Goal: Information Seeking & Learning: Check status

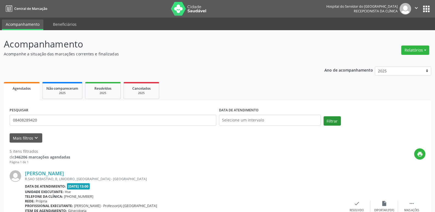
type input "08408289420"
click at [335, 124] on button "Filtrar" at bounding box center [332, 120] width 17 height 9
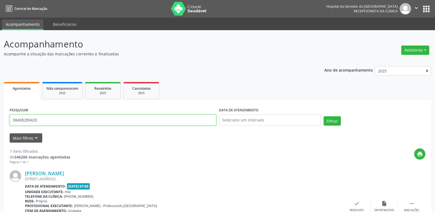
type input "00823963454"
click at [330, 121] on button "Filtrar" at bounding box center [332, 120] width 17 height 9
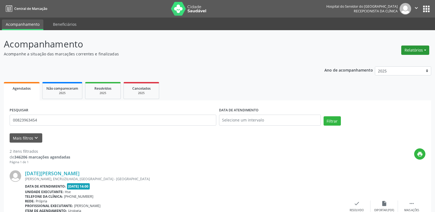
click at [418, 51] on button "Relatórios" at bounding box center [416, 50] width 28 height 9
click at [395, 62] on link "Agendamentos" at bounding box center [400, 62] width 59 height 8
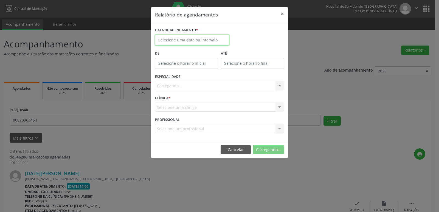
click at [194, 44] on body "Central de Marcação Hospital do Servidor do [GEOGRAPHIC_DATA] Recepcionista da …" at bounding box center [219, 106] width 439 height 212
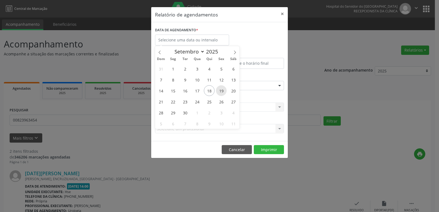
click at [221, 89] on span "19" at bounding box center [221, 90] width 11 height 11
type input "[DATE]"
click at [221, 89] on span "19" at bounding box center [221, 90] width 11 height 11
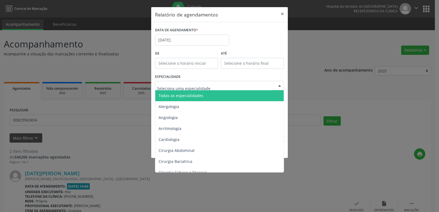
click at [255, 83] on div at bounding box center [219, 85] width 129 height 9
click at [237, 93] on span "Todas as especialidades" at bounding box center [219, 95] width 129 height 11
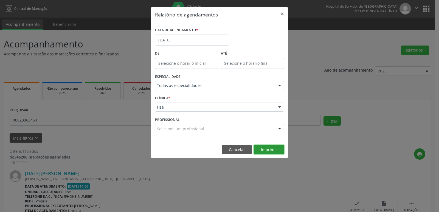
click at [266, 150] on button "Imprimir" at bounding box center [269, 149] width 30 height 9
click at [201, 42] on input "[DATE]" at bounding box center [192, 40] width 74 height 11
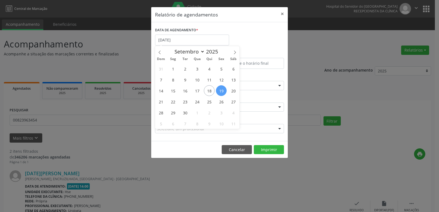
click at [256, 37] on div "DATA DE AGENDAMENTO * [DATE]" at bounding box center [220, 37] width 132 height 23
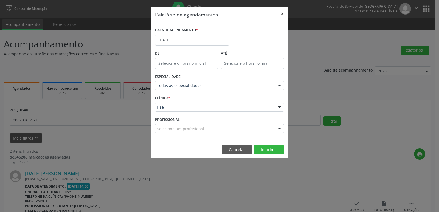
click at [281, 14] on button "×" at bounding box center [282, 13] width 11 height 13
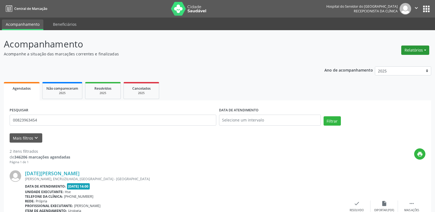
click at [422, 51] on button "Relatórios" at bounding box center [416, 50] width 28 height 9
click at [384, 61] on link "Agendamentos" at bounding box center [400, 62] width 59 height 8
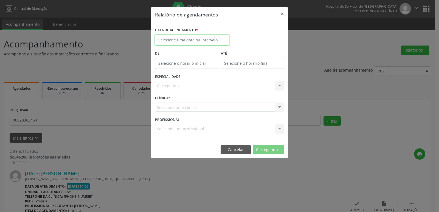
click at [194, 40] on input "text" at bounding box center [192, 40] width 74 height 11
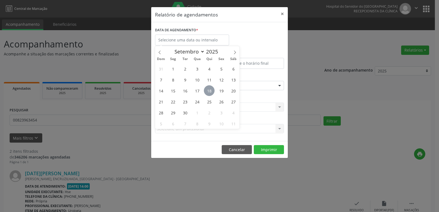
click at [210, 90] on span "18" at bounding box center [209, 90] width 11 height 11
type input "[DATE]"
click at [210, 90] on span "18" at bounding box center [209, 90] width 11 height 11
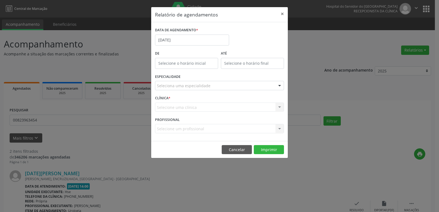
drag, startPoint x: 260, startPoint y: 84, endPoint x: 256, endPoint y: 87, distance: 5.0
click at [260, 84] on div "Seleciona uma especialidade" at bounding box center [219, 85] width 129 height 9
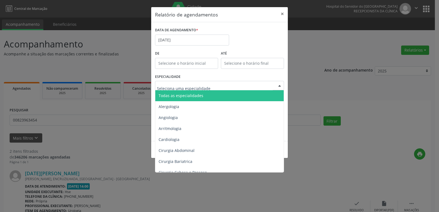
click at [247, 95] on span "Todas as especialidades" at bounding box center [219, 95] width 129 height 11
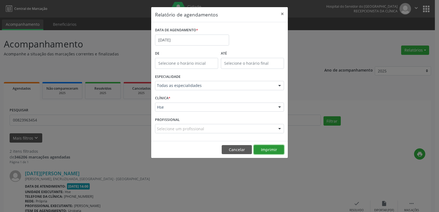
click at [278, 147] on button "Imprimir" at bounding box center [269, 149] width 30 height 9
click at [282, 13] on button "×" at bounding box center [282, 13] width 11 height 13
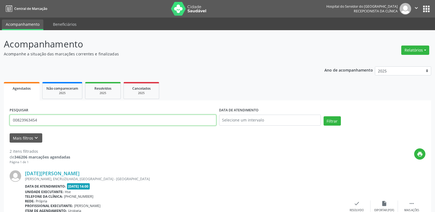
click at [0, 126] on div "Acompanhamento Acompanhe a situação das marcações correntes e finalizadas Relat…" at bounding box center [217, 186] width 435 height 312
click at [121, 120] on input "text" at bounding box center [113, 120] width 207 height 11
click at [421, 49] on button "Relatórios" at bounding box center [416, 50] width 28 height 9
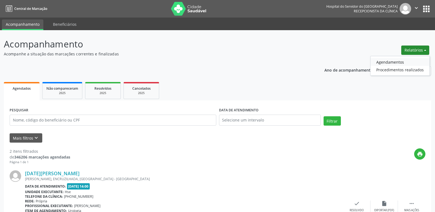
click at [400, 60] on link "Agendamentos" at bounding box center [400, 62] width 59 height 8
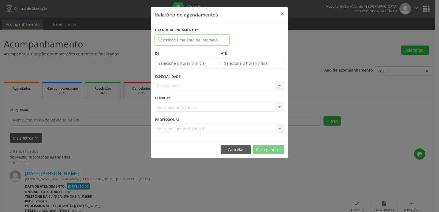
click at [206, 39] on input "text" at bounding box center [192, 40] width 74 height 11
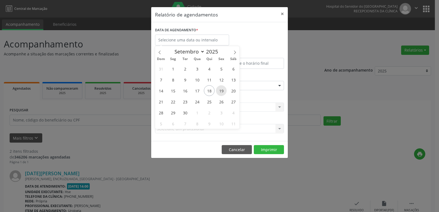
click at [224, 90] on span "19" at bounding box center [221, 90] width 11 height 11
type input "[DATE]"
click at [224, 90] on span "19" at bounding box center [221, 90] width 11 height 11
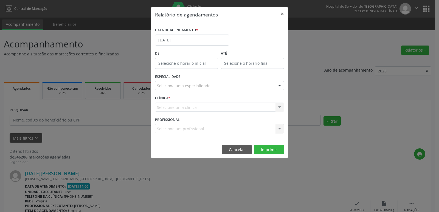
click at [241, 85] on div "Seleciona uma especialidade" at bounding box center [219, 85] width 129 height 9
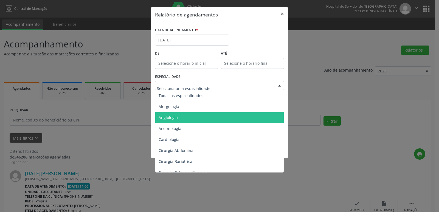
click at [206, 117] on span "Angiologia" at bounding box center [219, 117] width 129 height 11
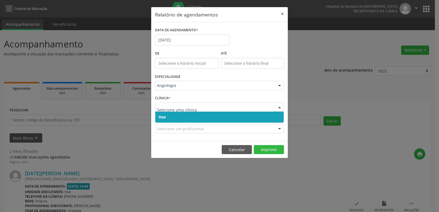
click at [232, 118] on span "Hse" at bounding box center [219, 117] width 129 height 11
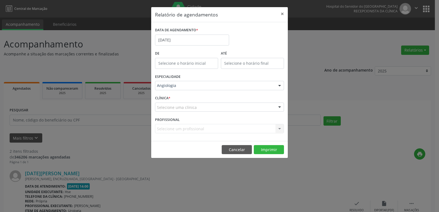
click at [226, 108] on div "Selecione uma clínica" at bounding box center [219, 107] width 129 height 9
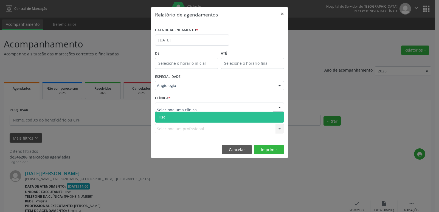
click at [220, 115] on span "Hse" at bounding box center [219, 117] width 129 height 11
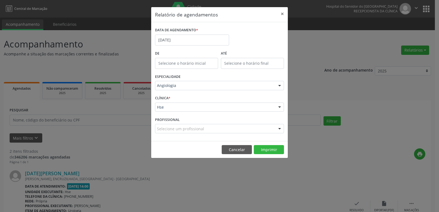
click at [233, 130] on div "Selecione um profissional" at bounding box center [219, 128] width 129 height 9
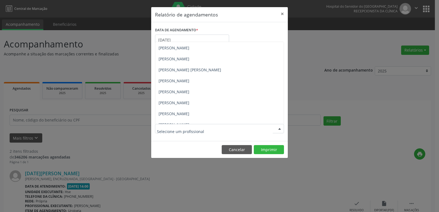
scroll to position [55, 0]
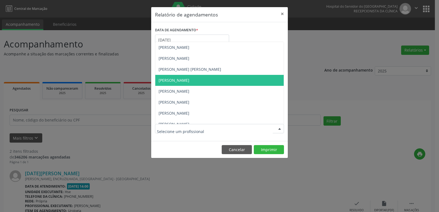
click at [234, 78] on span "[PERSON_NAME]" at bounding box center [219, 80] width 129 height 11
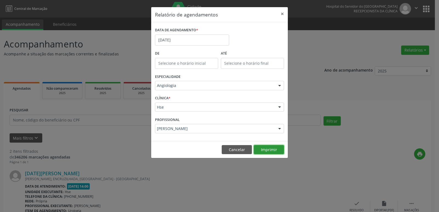
click at [274, 150] on button "Imprimir" at bounding box center [269, 149] width 30 height 9
click at [281, 10] on button "×" at bounding box center [282, 13] width 11 height 13
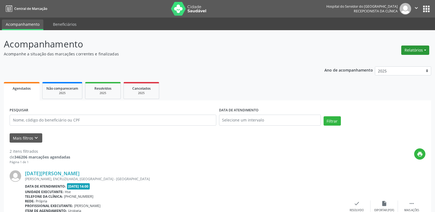
click at [420, 51] on button "Relatórios" at bounding box center [416, 50] width 28 height 9
click at [400, 61] on link "Agendamentos" at bounding box center [400, 62] width 59 height 8
select select "8"
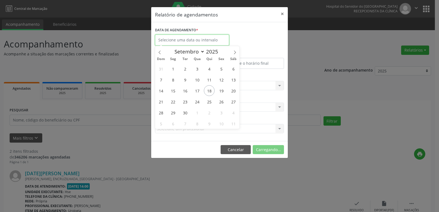
click at [206, 39] on input "text" at bounding box center [192, 40] width 74 height 11
click at [222, 94] on span "19" at bounding box center [221, 90] width 11 height 11
type input "[DATE]"
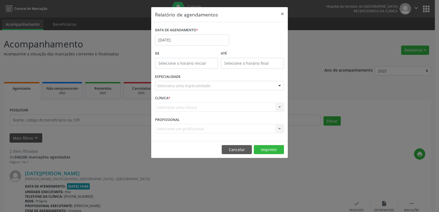
click at [235, 87] on div "Seleciona uma especialidade" at bounding box center [219, 85] width 129 height 9
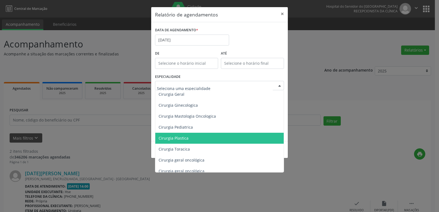
scroll to position [110, 0]
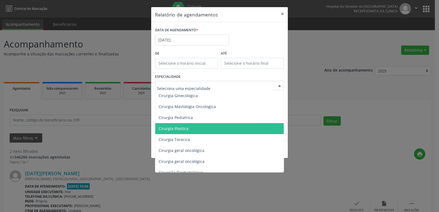
click at [234, 130] on span "Cirurgia Plastica" at bounding box center [219, 128] width 129 height 11
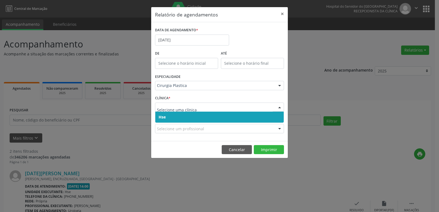
click at [231, 110] on div at bounding box center [219, 107] width 129 height 9
click at [209, 119] on span "Hse" at bounding box center [219, 117] width 129 height 11
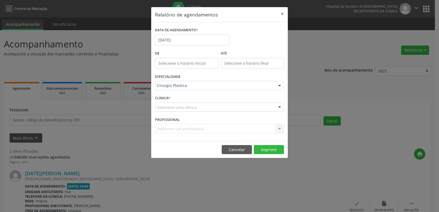
click at [216, 110] on div "Selecione uma clínica" at bounding box center [219, 107] width 129 height 9
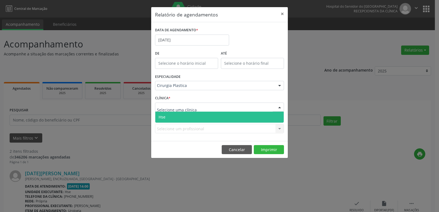
click at [212, 116] on span "Hse" at bounding box center [219, 117] width 129 height 11
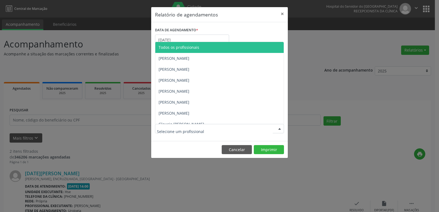
click at [230, 130] on div at bounding box center [219, 128] width 129 height 9
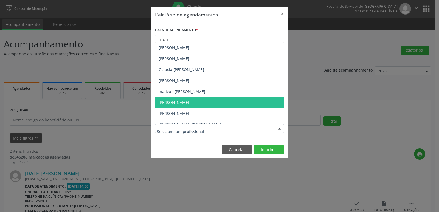
scroll to position [55, 0]
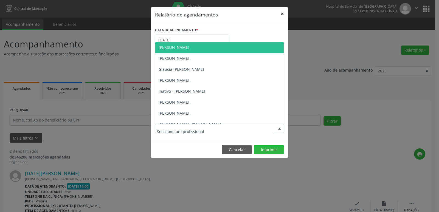
click at [286, 15] on button "×" at bounding box center [282, 13] width 11 height 13
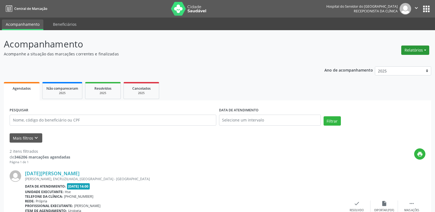
click at [417, 49] on button "Relatórios" at bounding box center [416, 50] width 28 height 9
click at [397, 60] on link "Agendamentos" at bounding box center [400, 62] width 59 height 8
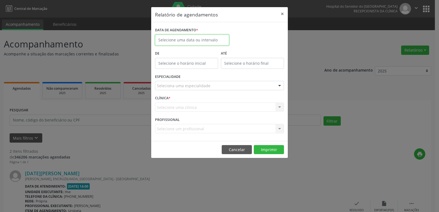
click at [181, 41] on input "text" at bounding box center [192, 40] width 74 height 11
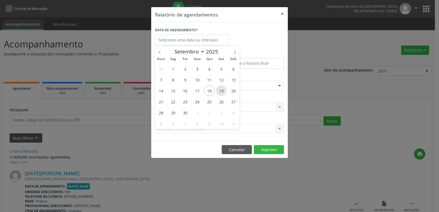
click at [223, 91] on span "19" at bounding box center [221, 90] width 11 height 11
type input "[DATE]"
click at [222, 90] on span "19" at bounding box center [221, 90] width 11 height 11
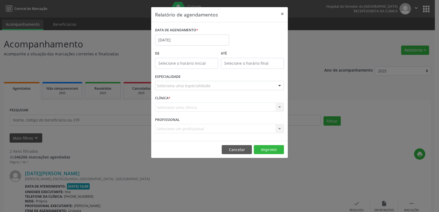
click at [222, 90] on div "ESPECIALIDADE Seleciona uma especialidade Todas as especialidades Alergologia A…" at bounding box center [220, 83] width 132 height 21
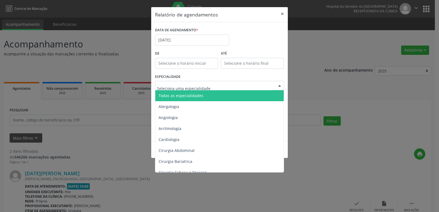
click at [230, 88] on div at bounding box center [219, 85] width 129 height 9
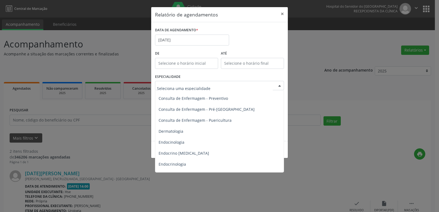
scroll to position [247, 0]
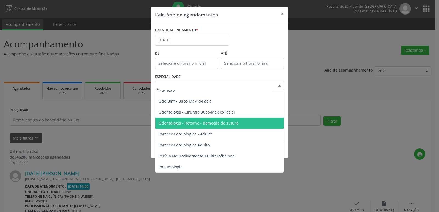
type input "ur"
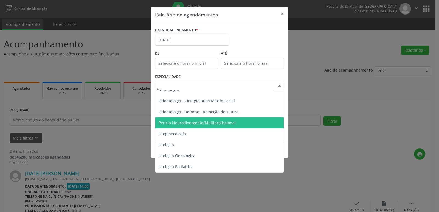
scroll to position [193, 0]
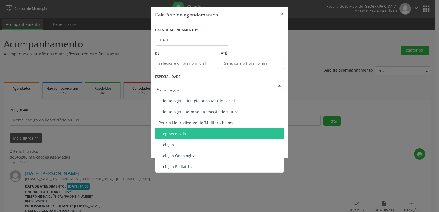
click at [213, 137] on span "Uroginecologia" at bounding box center [219, 134] width 129 height 11
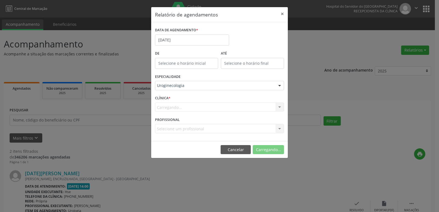
scroll to position [247, 0]
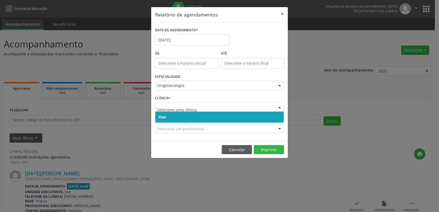
click at [209, 115] on span "Hse" at bounding box center [219, 117] width 129 height 11
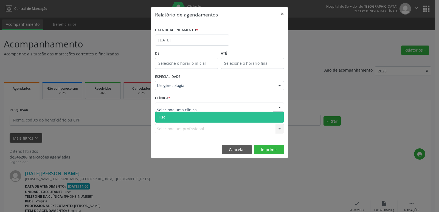
click at [210, 106] on div at bounding box center [219, 107] width 129 height 9
click at [206, 120] on span "Hse" at bounding box center [219, 117] width 129 height 11
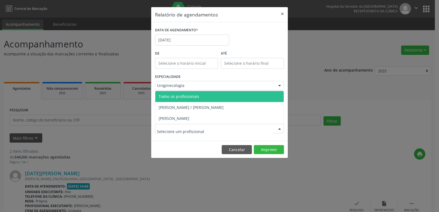
click at [225, 131] on div at bounding box center [219, 128] width 129 height 9
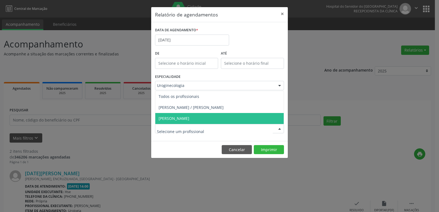
click at [221, 119] on span "[PERSON_NAME]" at bounding box center [219, 118] width 129 height 11
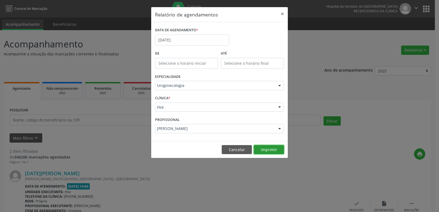
click at [268, 151] on button "Imprimir" at bounding box center [269, 149] width 30 height 9
click at [171, 41] on input "[DATE]" at bounding box center [192, 40] width 74 height 11
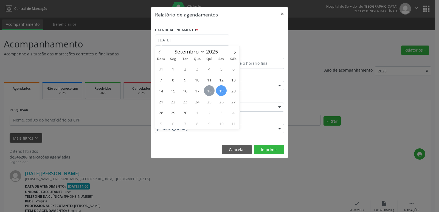
click at [211, 91] on span "18" at bounding box center [209, 90] width 11 height 11
type input "[DATE]"
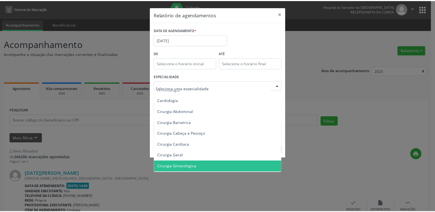
scroll to position [0, 0]
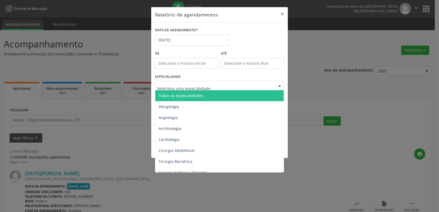
click at [213, 96] on span "Todas as especialidades" at bounding box center [219, 95] width 129 height 11
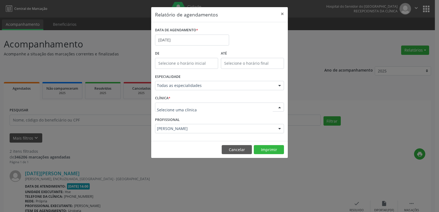
click at [203, 104] on div at bounding box center [219, 107] width 129 height 9
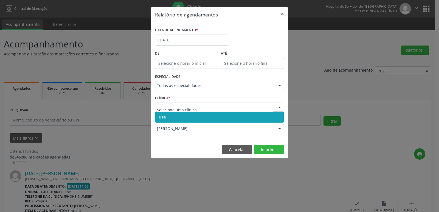
drag, startPoint x: 203, startPoint y: 113, endPoint x: 207, endPoint y: 113, distance: 4.4
click at [203, 113] on span "Hse" at bounding box center [219, 117] width 129 height 11
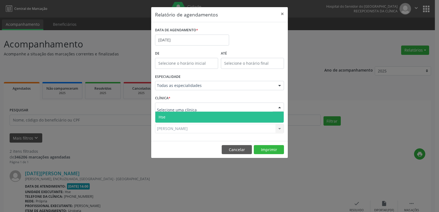
click at [207, 109] on div at bounding box center [219, 107] width 129 height 9
click at [203, 113] on span "Hse" at bounding box center [219, 117] width 129 height 11
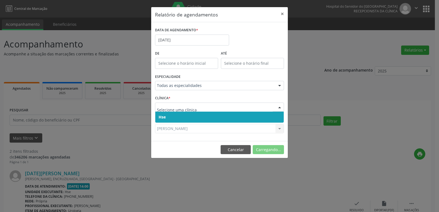
drag, startPoint x: 204, startPoint y: 114, endPoint x: 205, endPoint y: 118, distance: 4.1
click at [204, 115] on span "Hse" at bounding box center [219, 117] width 129 height 11
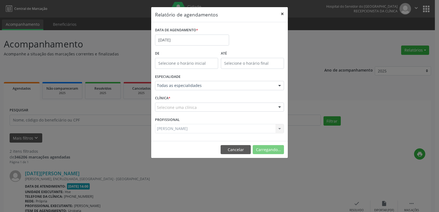
click at [281, 14] on button "×" at bounding box center [282, 13] width 11 height 13
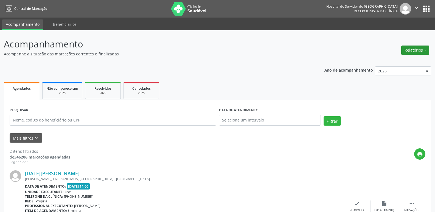
click at [420, 49] on button "Relatórios" at bounding box center [416, 50] width 28 height 9
click at [383, 60] on link "Agendamentos" at bounding box center [400, 62] width 59 height 8
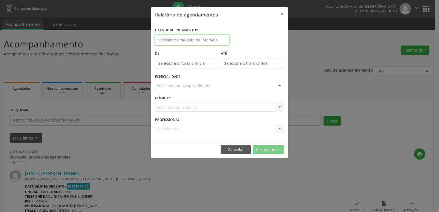
click at [167, 40] on input "text" at bounding box center [192, 40] width 74 height 11
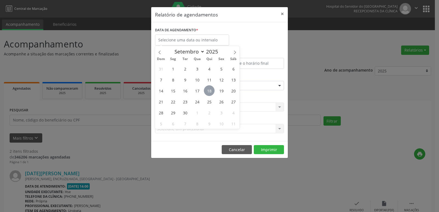
click at [209, 91] on span "18" at bounding box center [209, 90] width 11 height 11
type input "[DATE]"
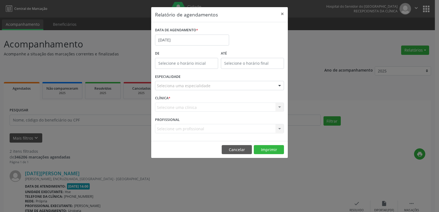
click at [221, 87] on div "Seleciona uma especialidade" at bounding box center [219, 85] width 129 height 9
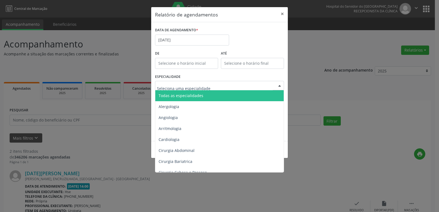
click at [216, 93] on span "Todas as especialidades" at bounding box center [219, 95] width 129 height 11
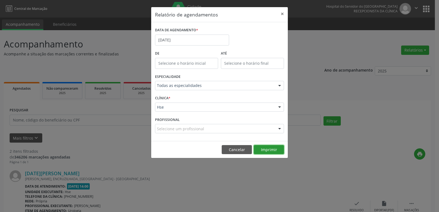
click at [262, 149] on button "Imprimir" at bounding box center [269, 149] width 30 height 9
click at [282, 13] on button "×" at bounding box center [282, 13] width 11 height 13
